Goal: Task Accomplishment & Management: Use online tool/utility

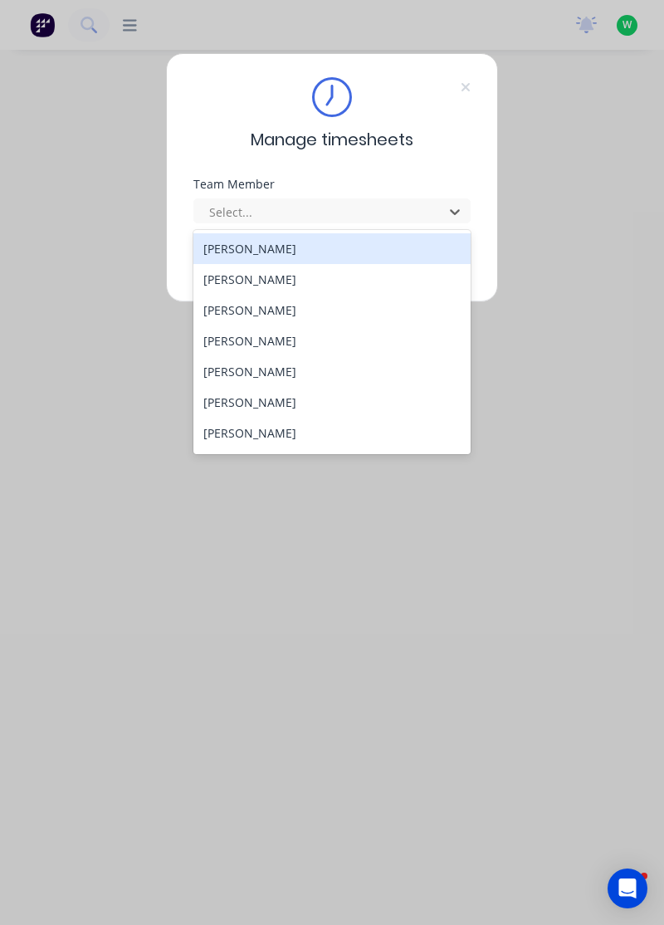
click at [290, 449] on div "[PERSON_NAME]" at bounding box center [333, 463] width 278 height 31
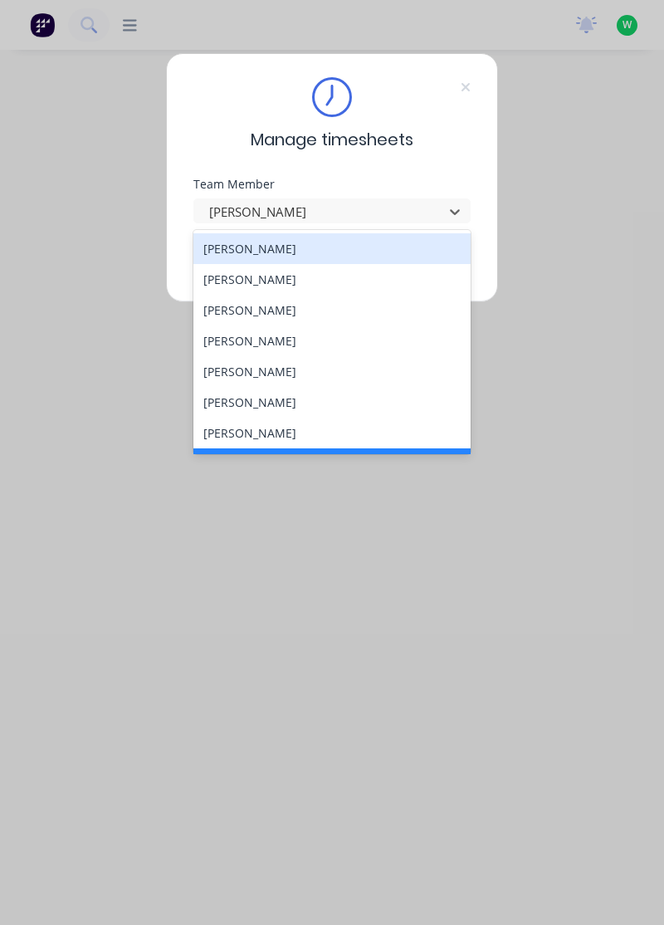
click at [281, 430] on div "[PERSON_NAME]" at bounding box center [333, 433] width 278 height 31
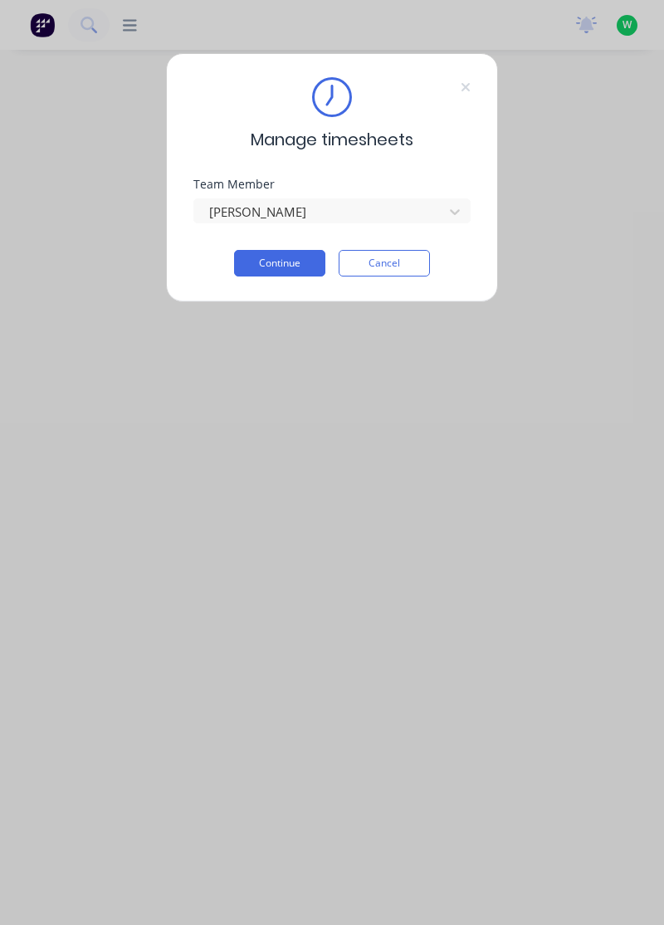
click at [287, 261] on button "Continue" at bounding box center [279, 263] width 91 height 27
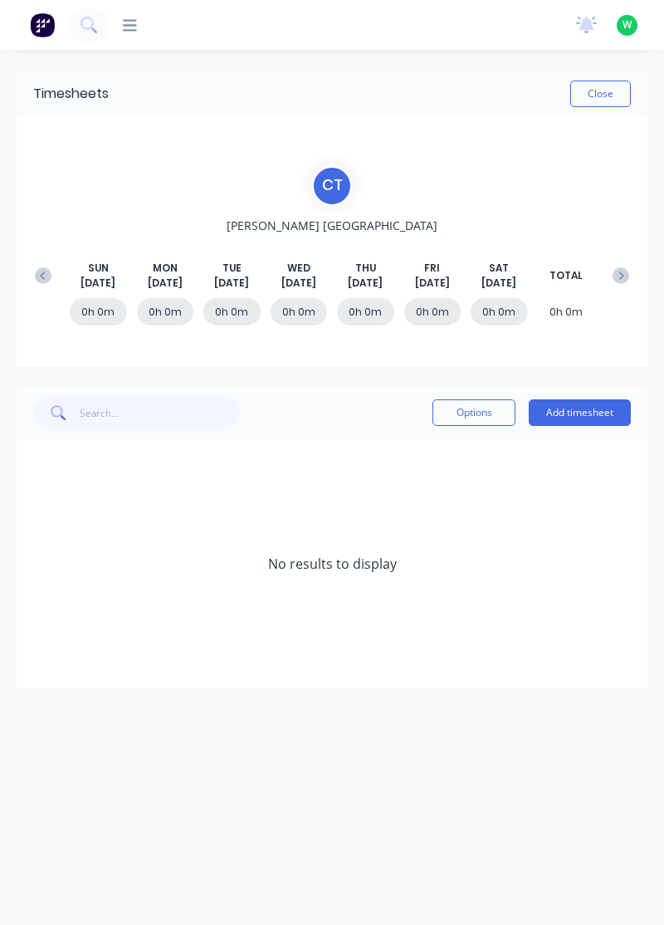
click at [590, 408] on button "Add timesheet" at bounding box center [580, 412] width 102 height 27
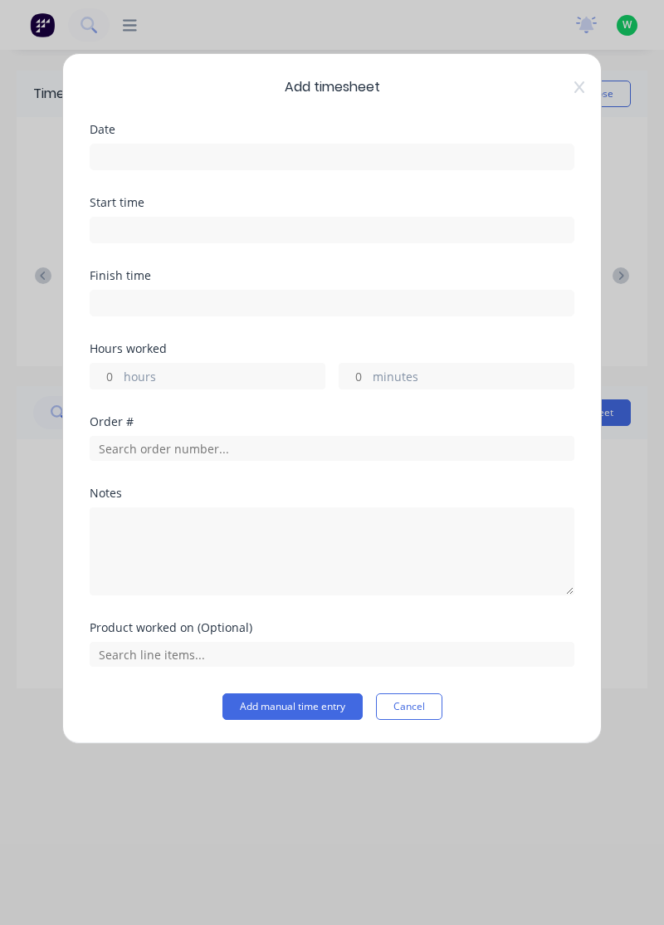
click at [188, 149] on input at bounding box center [332, 157] width 483 height 25
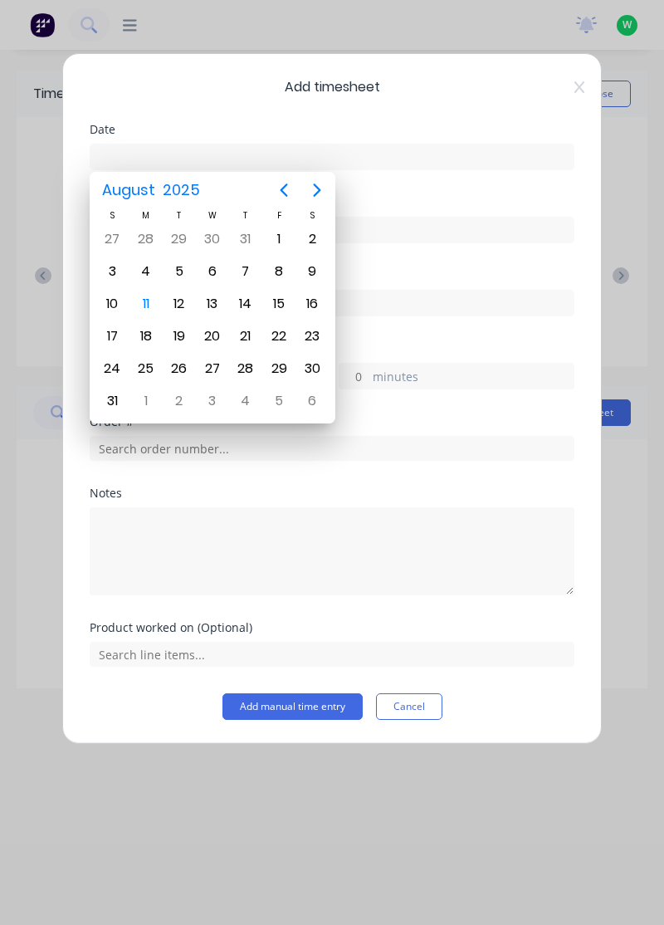
click at [149, 296] on div "11" at bounding box center [146, 304] width 25 height 25
type input "[DATE]"
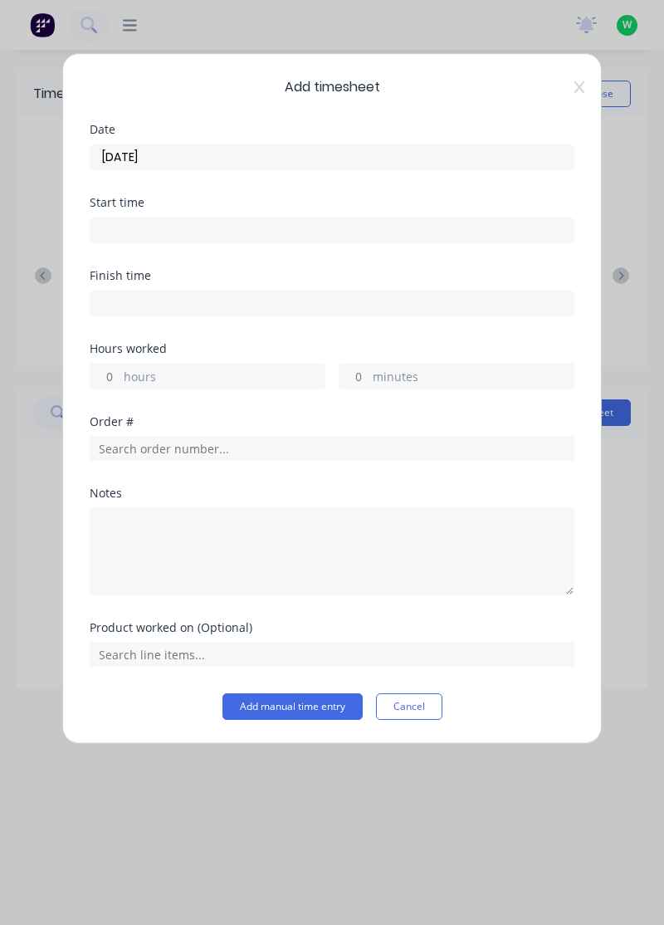
click at [105, 379] on input "hours" at bounding box center [105, 376] width 29 height 25
type input "1"
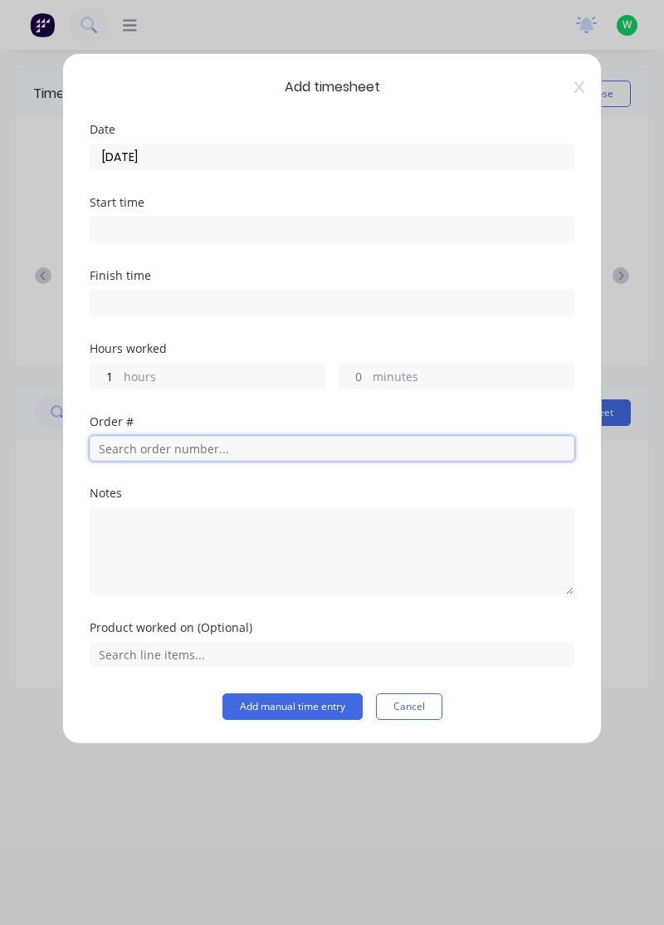
click at [179, 443] on input "text" at bounding box center [332, 448] width 485 height 25
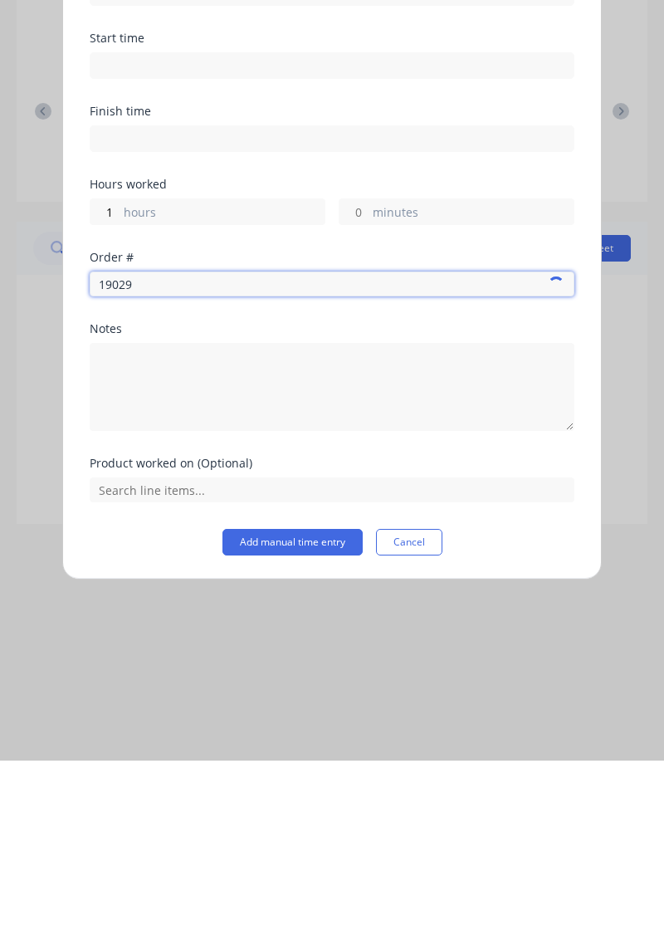
type input "19029"
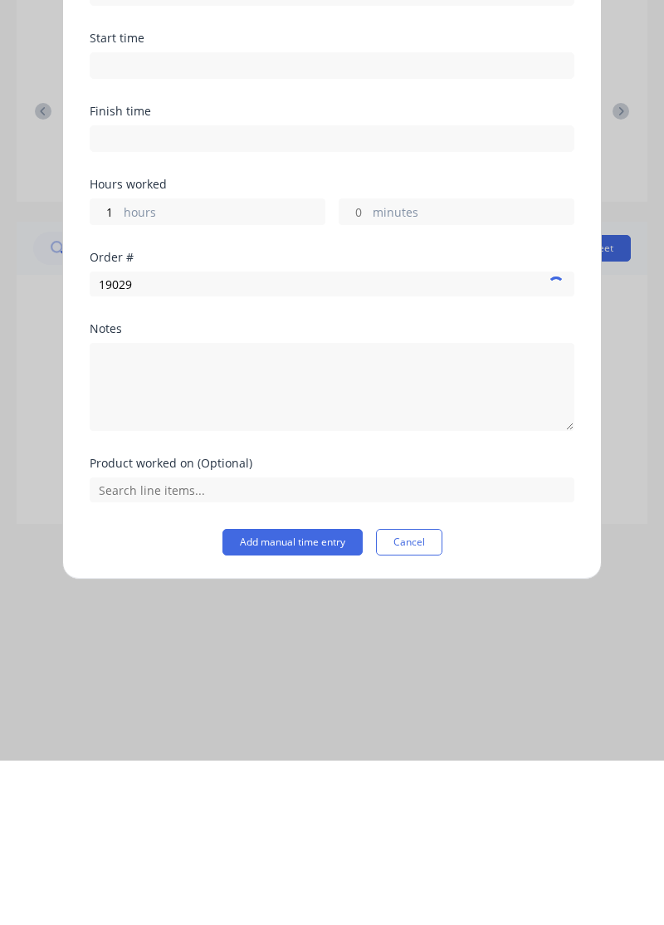
click at [311, 699] on button "Add manual time entry" at bounding box center [293, 706] width 140 height 27
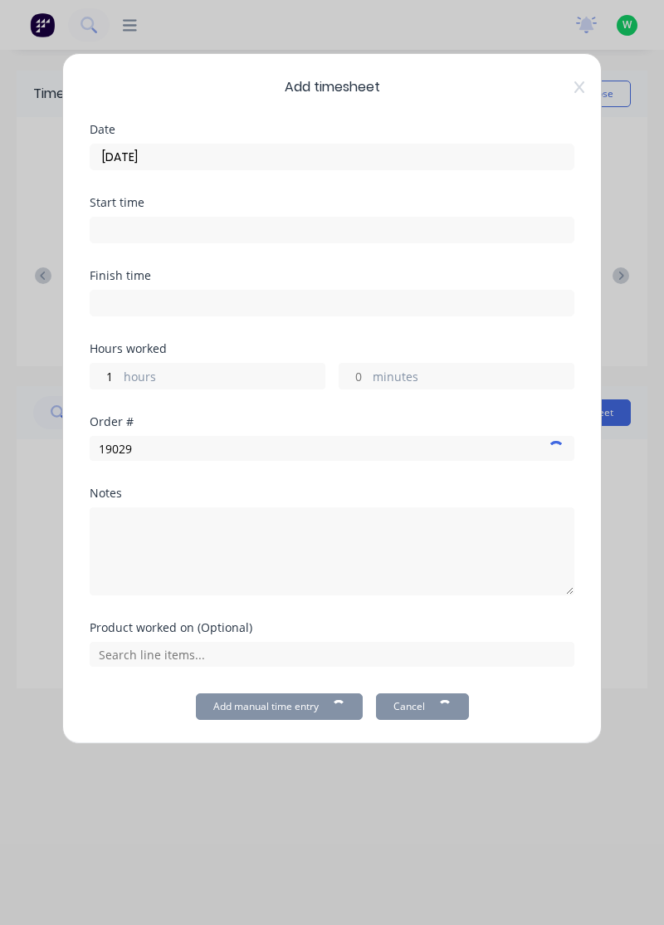
click at [578, 91] on icon at bounding box center [580, 87] width 10 height 13
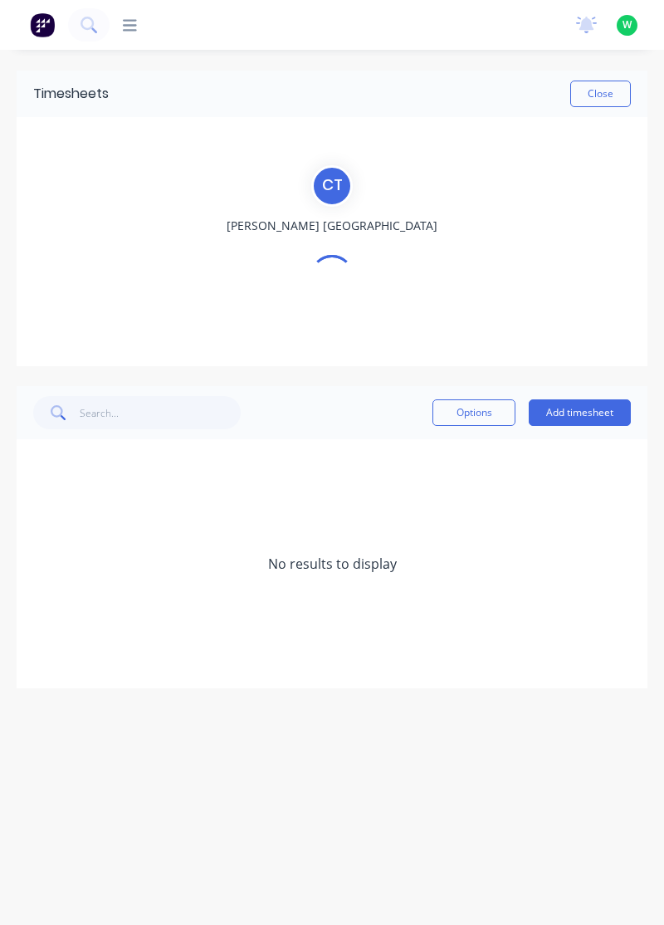
click at [590, 91] on button "Close" at bounding box center [601, 94] width 61 height 27
